Goal: Task Accomplishment & Management: Complete application form

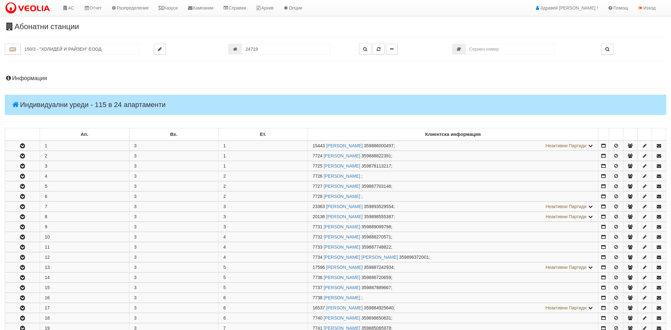
scroll to position [210, 0]
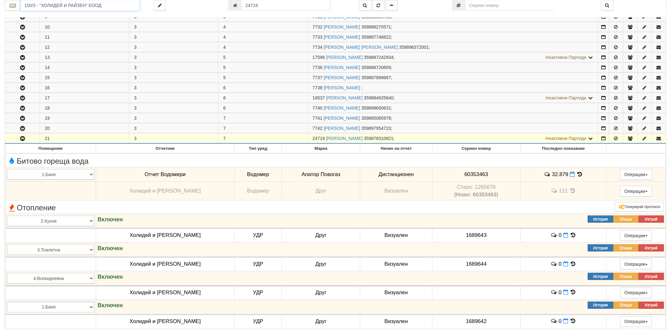
click at [50, 5] on input "150/3 - "ХОЛИДЕЙ И РАЙЗЕН" ЕООД" at bounding box center [80, 5] width 119 height 11
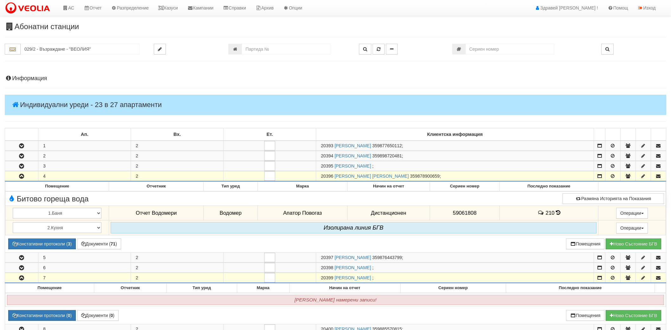
scroll to position [353, 0]
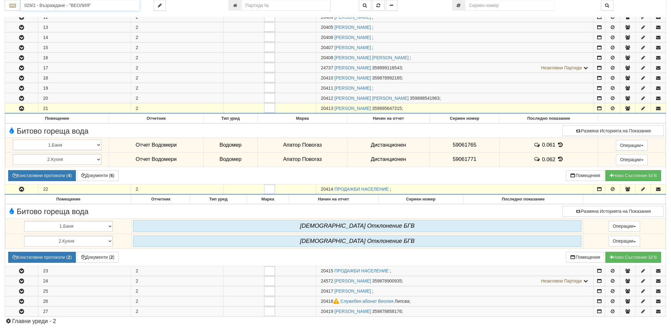
click at [71, 5] on input "029/2 - Възраждане - "ВЕОЛИЯ"" at bounding box center [80, 5] width 119 height 11
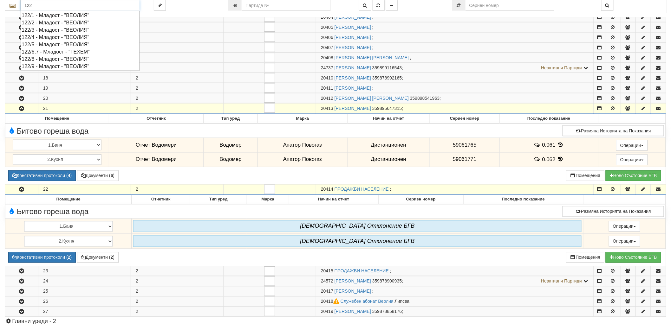
click at [54, 57] on div "122/8 - Младост - "ВЕОЛИЯ"" at bounding box center [80, 58] width 117 height 7
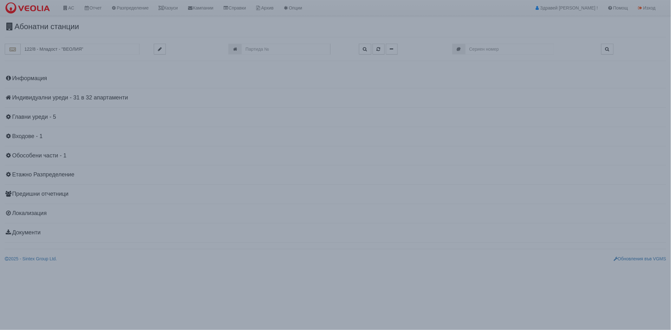
scroll to position [0, 0]
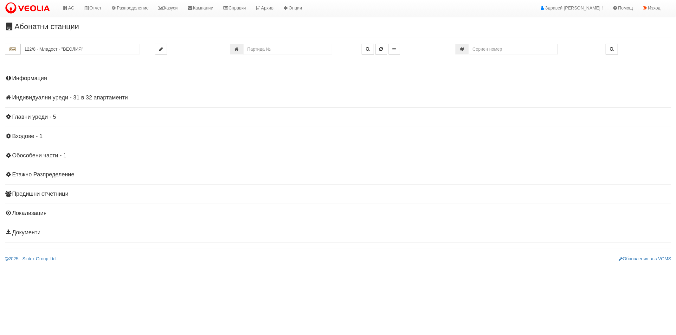
click at [48, 99] on h4 "Индивидуални уреди - 31 в 32 апартаменти" at bounding box center [338, 98] width 667 height 6
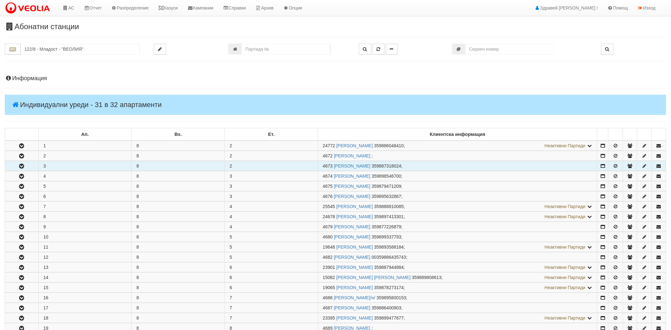
click at [24, 167] on icon "button" at bounding box center [22, 166] width 8 height 4
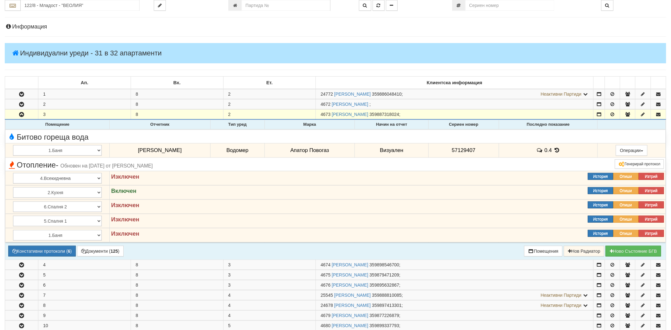
scroll to position [70, 0]
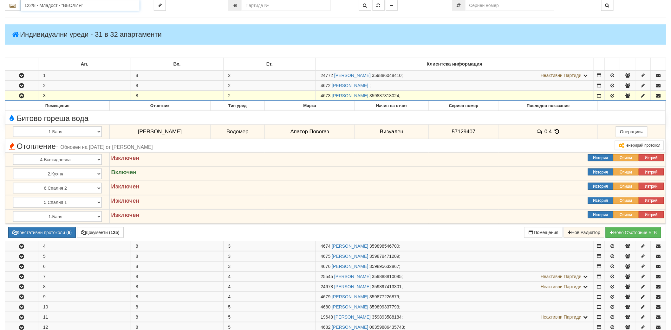
click at [71, 10] on input "122/8 - Младост - "ВЕОЛИЯ"" at bounding box center [80, 5] width 119 height 11
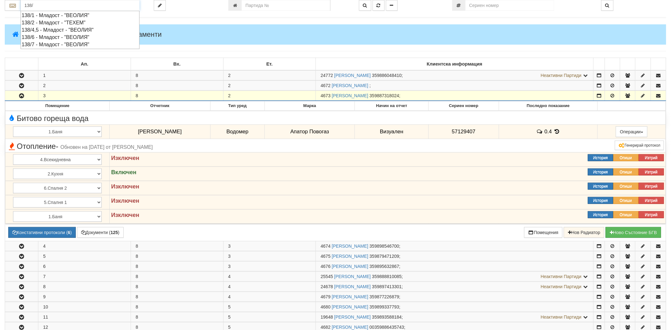
click at [71, 34] on div "138/6 - Младост - "ВЕОЛИЯ"" at bounding box center [80, 37] width 117 height 7
type input "138/6 - Младост - "ВЕОЛИЯ""
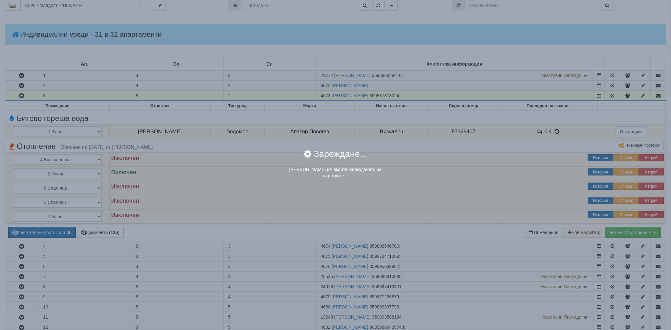
scroll to position [0, 0]
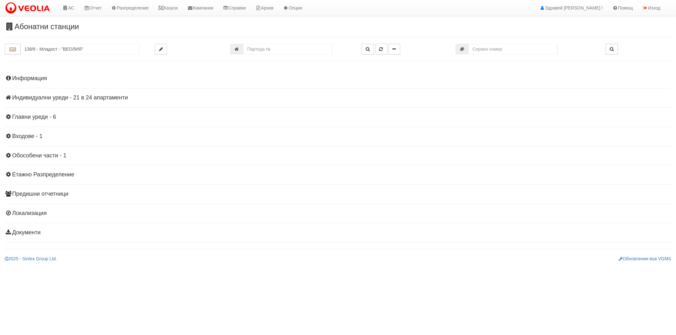
click at [101, 100] on h4 "Индивидуални уреди - 21 в 24 апартаменти" at bounding box center [338, 98] width 667 height 6
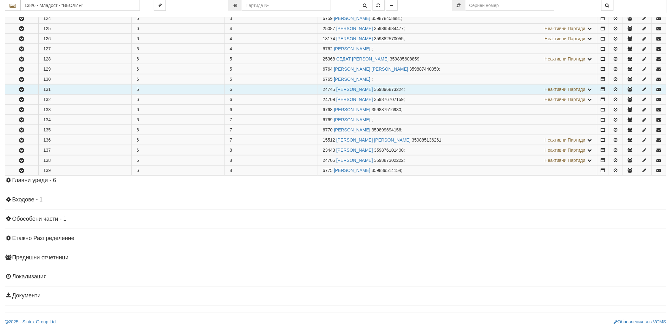
scroll to position [140, 0]
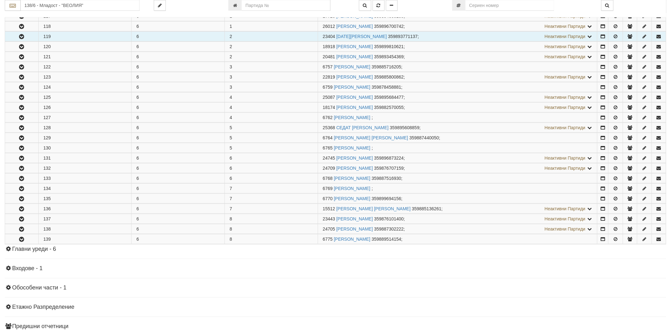
click at [23, 32] on button "button" at bounding box center [21, 37] width 33 height 10
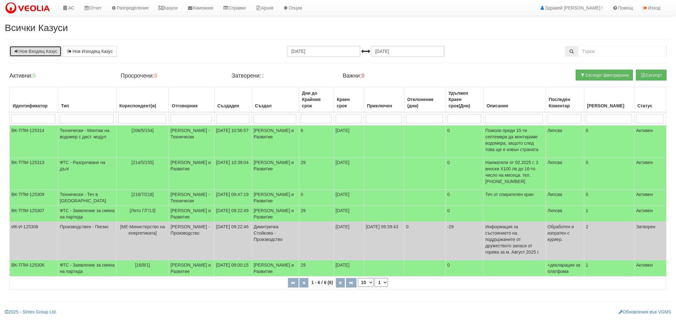
click at [19, 56] on link "Нов Входящ Казус" at bounding box center [36, 51] width 52 height 11
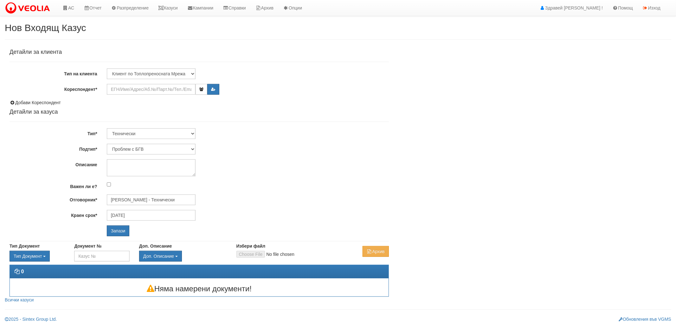
click at [150, 95] on div "Детайли за клиента Тип на клиента Клиент по Топлопреносната Мрежа Институция Па…" at bounding box center [199, 142] width 379 height 187
click at [150, 92] on input "Кореспондент*" at bounding box center [151, 89] width 89 height 11
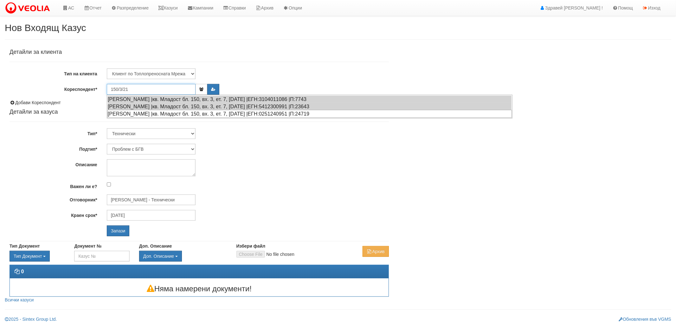
click at [144, 110] on div "ЗОЯ ИВАНОВА МАНДЕВА |кв. Младост бл. 150, вх. 3, ет. 7, ап. 21 |ЕГН:0251240951 …" at bounding box center [309, 114] width 404 height 8
type input "[PERSON_NAME]"
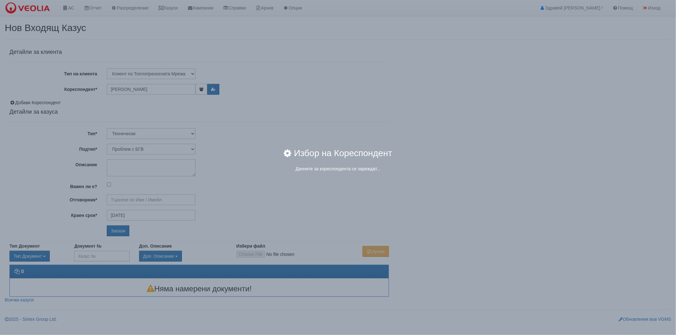
type input "[PERSON_NAME] - Технически"
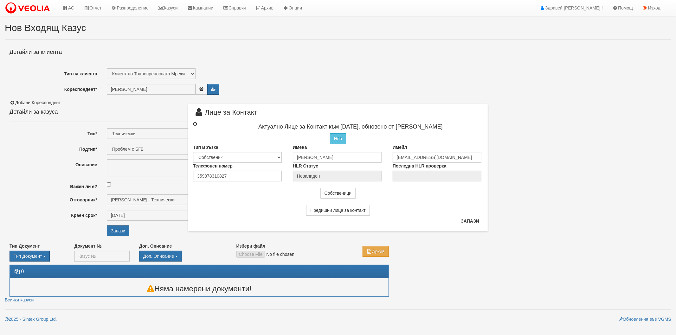
click at [194, 123] on input "radio" at bounding box center [195, 124] width 4 height 4
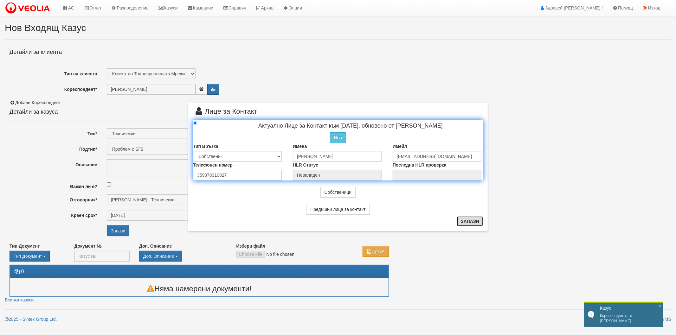
click at [474, 222] on button "Запази" at bounding box center [470, 221] width 26 height 10
radio input "true"
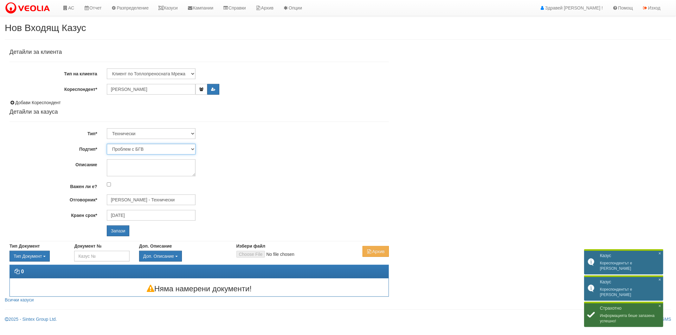
click at [140, 146] on select "Проблем с БГВ Теч ВОИ Теч БГВ Теч в АС Теч от водомер Проблем в АС Интервенция …" at bounding box center [151, 149] width 89 height 11
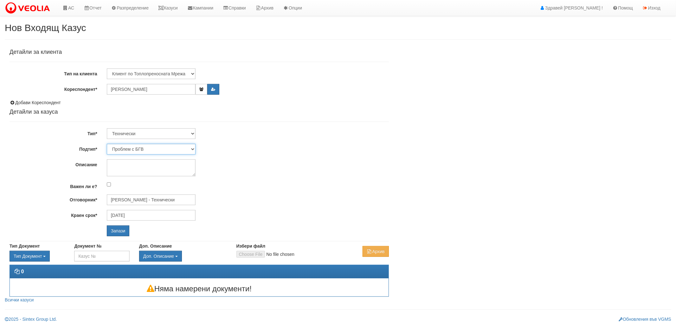
select select "Друго"
click at [107, 144] on select "Проблем с БГВ Теч ВОИ Теч БГВ Теч в АС Теч от водомер Проблем в АС Интервенция …" at bounding box center [151, 149] width 89 height 11
type input "02/10/2025"
type input "Дончо Дончев - Технически"
click at [138, 165] on textarea "Описание" at bounding box center [151, 167] width 89 height 17
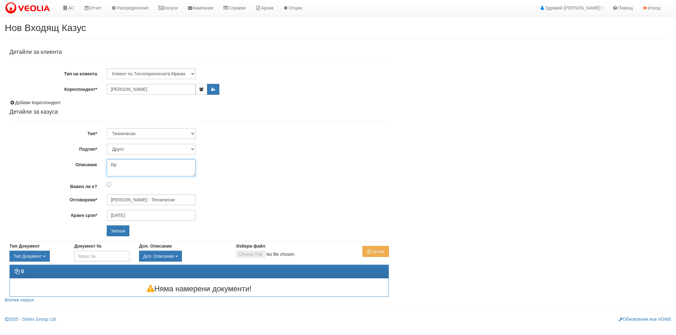
type textarea "R"
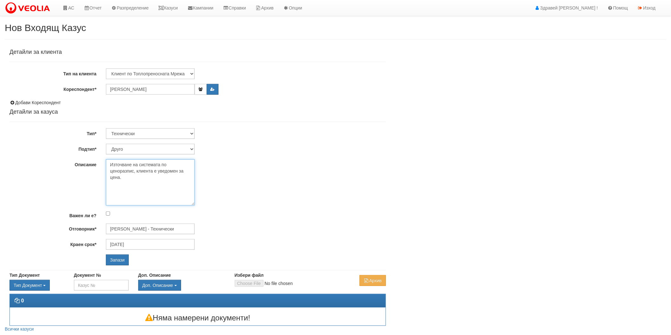
drag, startPoint x: 193, startPoint y: 174, endPoint x: 197, endPoint y: 203, distance: 29.7
click at [197, 203] on div "Източване на системата по ценоразпис, клиента е уведомен за цена." at bounding box center [245, 182] width 289 height 46
type textarea "Източване на системата по ценоразпис, клиента е уведомен за цена. ОАС е възраст…"
click at [121, 258] on input "Запази" at bounding box center [117, 260] width 23 height 11
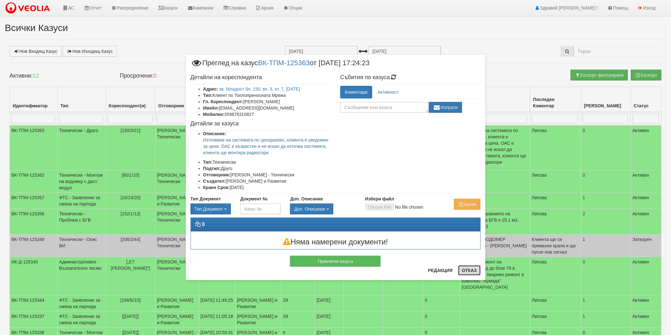
click at [464, 275] on button "Отказ" at bounding box center [469, 271] width 23 height 10
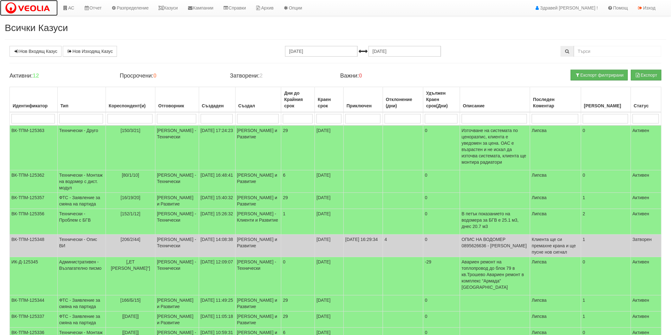
click at [34, 10] on img at bounding box center [29, 8] width 48 height 13
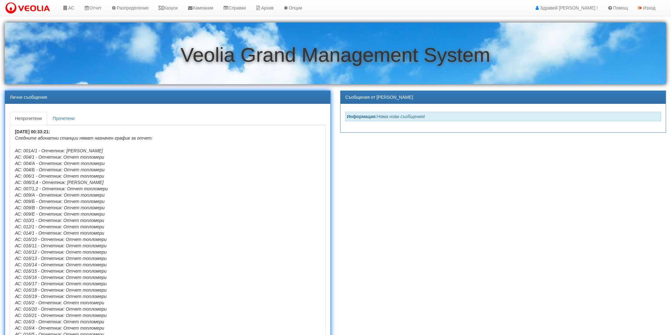
drag, startPoint x: 112, startPoint y: 221, endPoint x: 190, endPoint y: 243, distance: 81.2
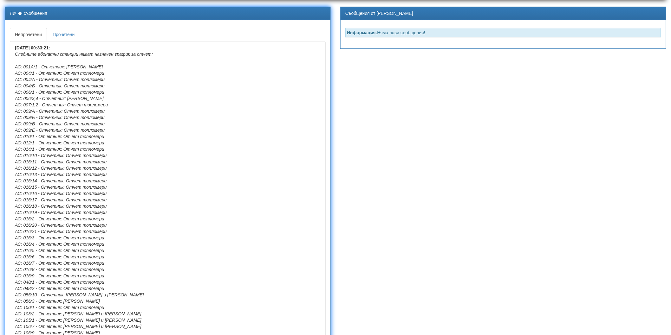
scroll to position [141, 0]
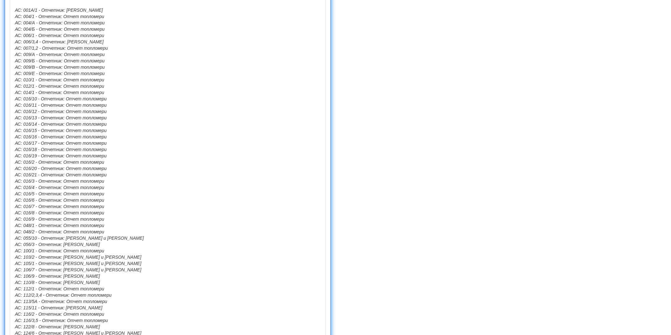
drag, startPoint x: 95, startPoint y: 217, endPoint x: 11, endPoint y: 84, distance: 158.1
click at [11, 84] on li "28/08/2025 00:33:21: Следните абонатни станции нямат назначен график за отчет: …" at bounding box center [168, 304] width 316 height 641
click at [145, 101] on li "28/08/2025 00:33:21: Следните абонатни станции нямат назначен график за отчет: …" at bounding box center [168, 304] width 316 height 641
drag, startPoint x: 14, startPoint y: 98, endPoint x: 134, endPoint y: 218, distance: 170.3
click at [134, 218] on li "28/08/2025 00:33:21: Следните абонатни станции нямат назначен график за отчет: …" at bounding box center [168, 304] width 316 height 641
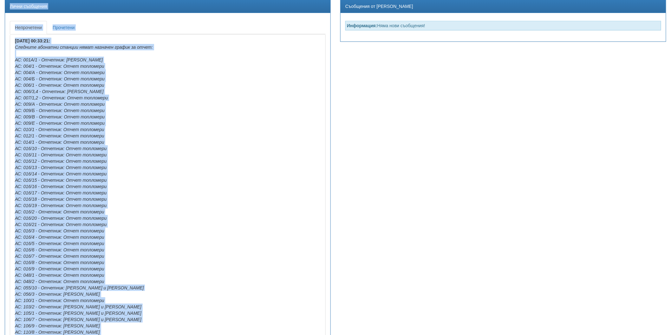
scroll to position [0, 0]
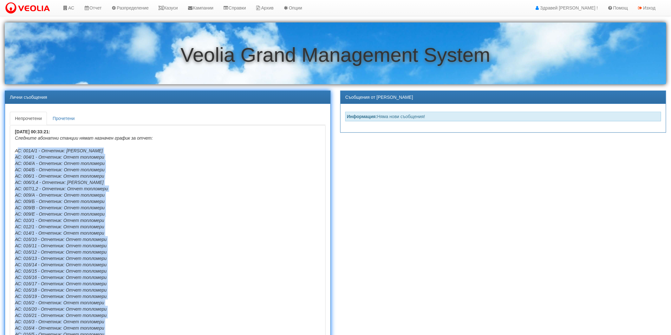
drag, startPoint x: 129, startPoint y: 230, endPoint x: 15, endPoint y: 150, distance: 139.2
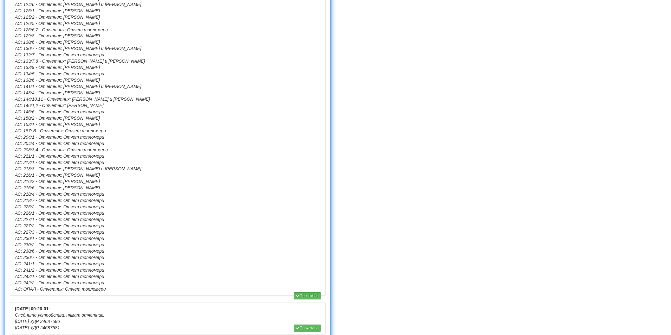
scroll to position [601, 0]
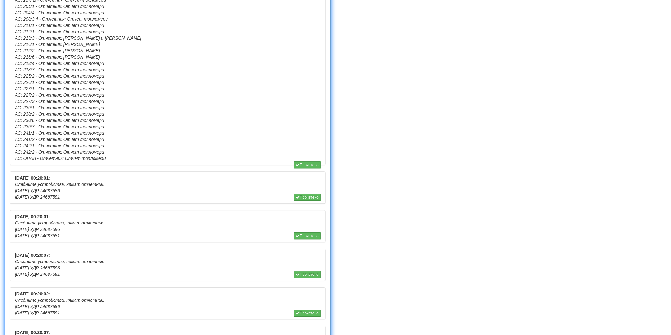
drag, startPoint x: 15, startPoint y: 149, endPoint x: 158, endPoint y: 158, distance: 143.2
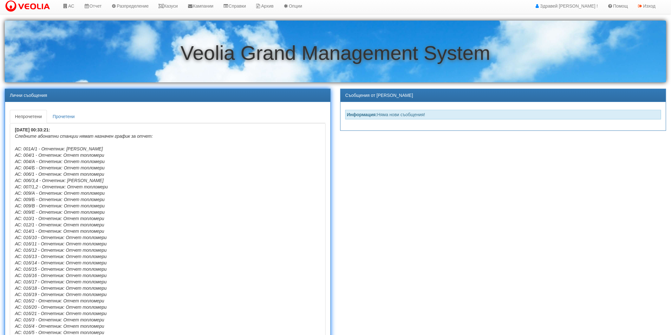
scroll to position [0, 0]
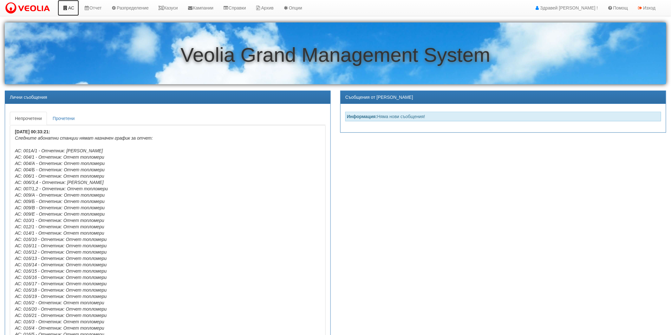
click at [74, 7] on link "АС" at bounding box center [68, 8] width 21 height 16
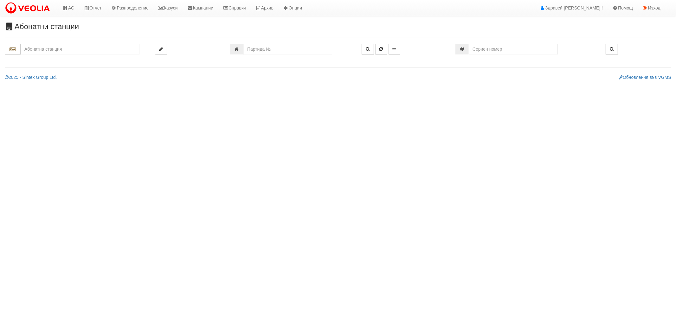
click at [74, 54] on input "text" at bounding box center [80, 49] width 119 height 11
click at [112, 49] on input "text" at bounding box center [80, 49] width 119 height 11
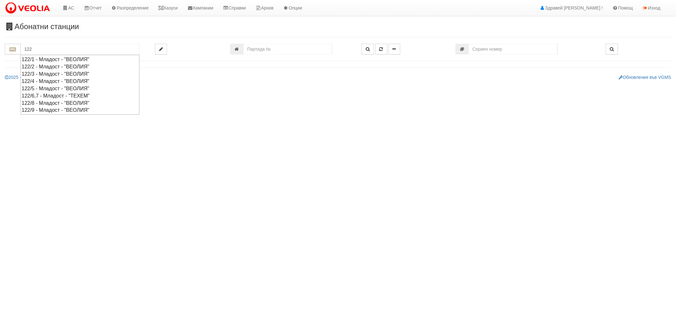
click at [78, 67] on div "122/2 - Младост - "ВЕОЛИЯ"" at bounding box center [80, 66] width 117 height 7
type input "122/2 - Младост - "ВЕОЛИЯ""
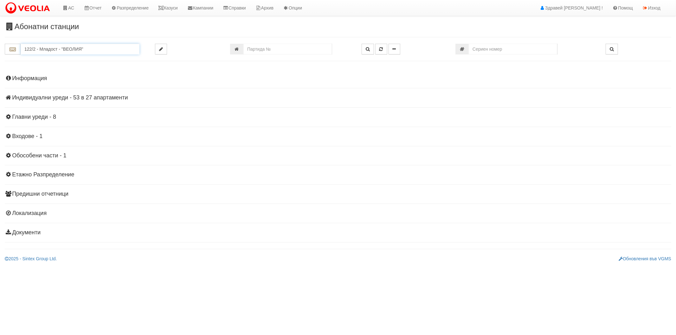
click at [89, 45] on input "122/2 - Младост - "ВЕОЛИЯ"" at bounding box center [80, 49] width 119 height 11
click at [58, 98] on h4 "Индивидуални уреди - 53 в 27 апартаменти" at bounding box center [338, 98] width 667 height 6
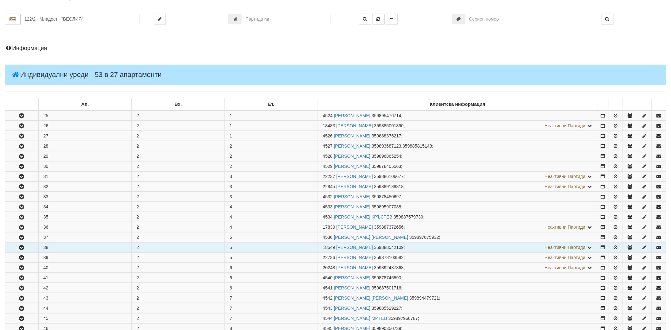
scroll to position [106, 0]
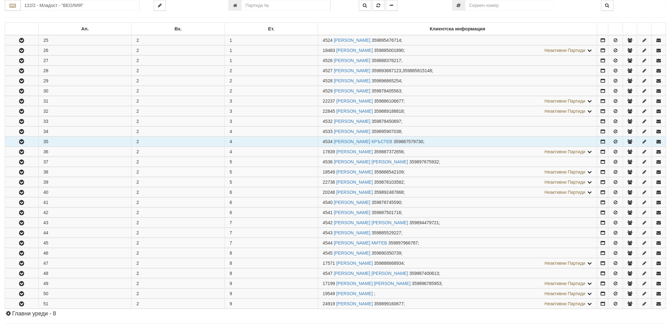
click at [18, 140] on icon "button" at bounding box center [22, 142] width 8 height 4
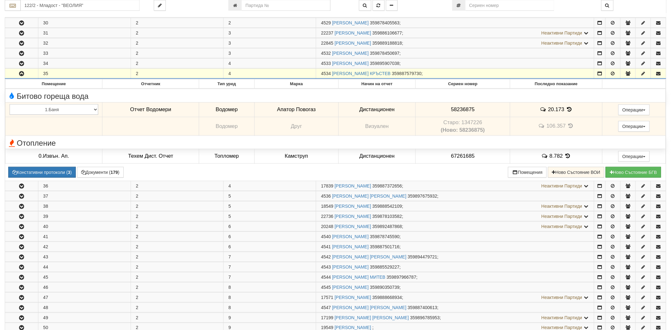
scroll to position [176, 0]
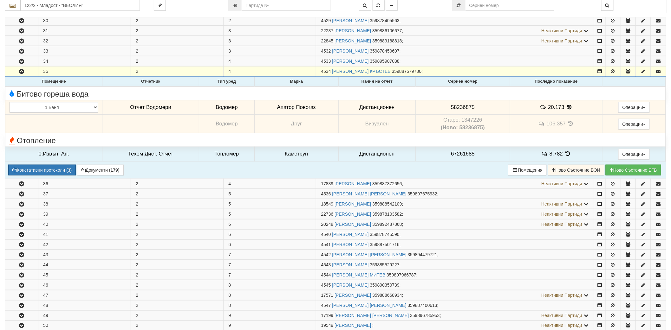
click at [567, 108] on icon at bounding box center [568, 107] width 7 height 5
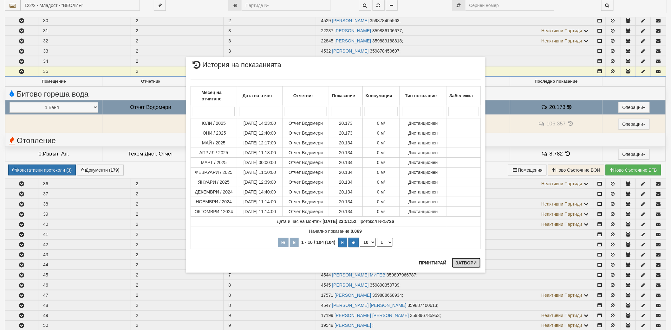
click at [467, 263] on button "Затвори" at bounding box center [466, 263] width 29 height 10
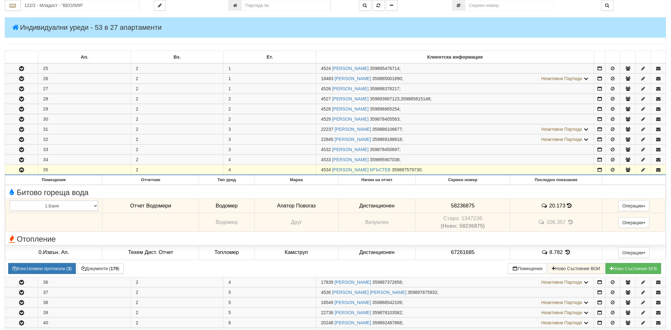
scroll to position [70, 0]
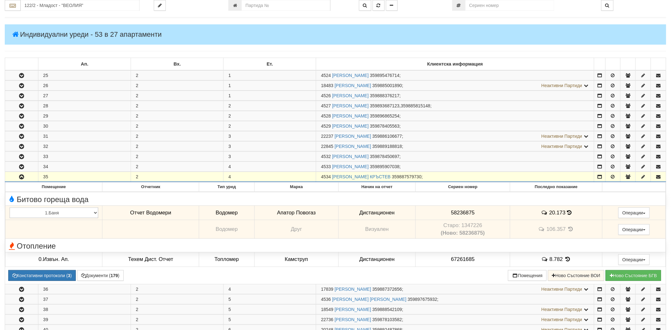
click at [22, 177] on icon "button" at bounding box center [22, 177] width 8 height 4
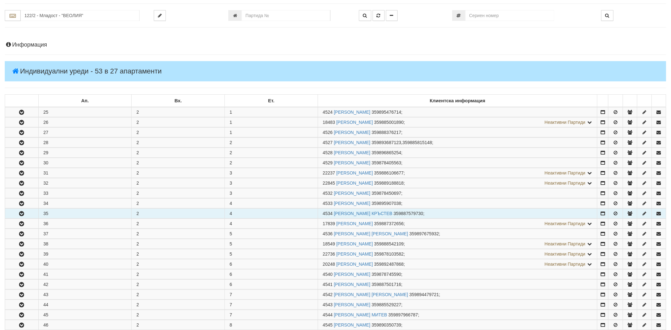
scroll to position [0, 0]
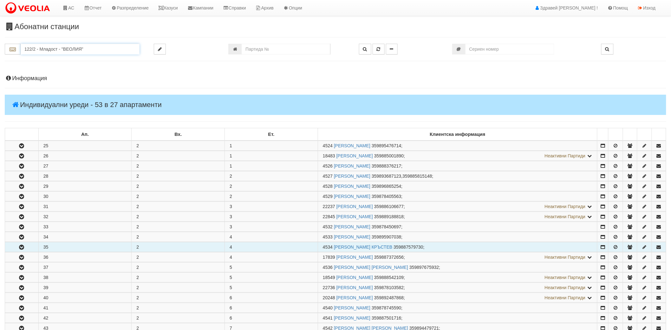
click at [45, 46] on input "122/2 - Младост - "ВЕОЛИЯ"" at bounding box center [80, 49] width 119 height 11
click at [30, 1] on link at bounding box center [29, 8] width 58 height 16
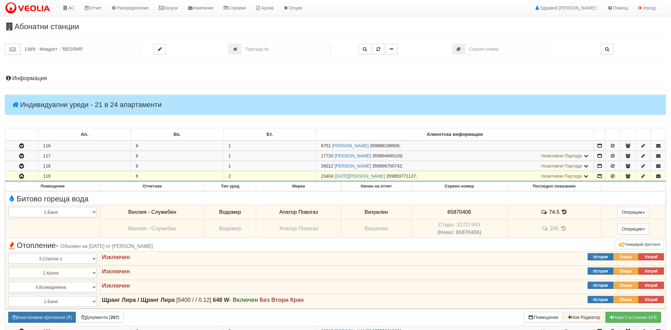
click at [27, 179] on button "button" at bounding box center [21, 176] width 33 height 10
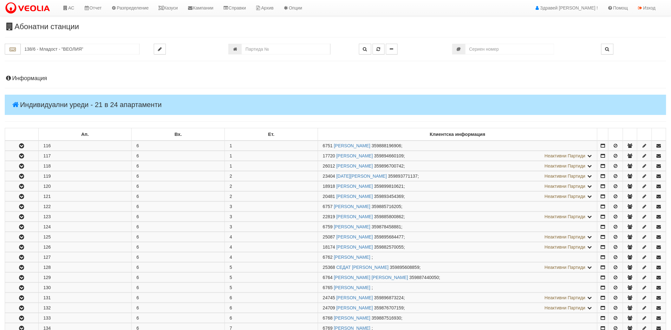
click at [373, 101] on h4 "Индивидуални уреди - 21 в 24 апартаменти" at bounding box center [335, 105] width 661 height 20
